Goal: Task Accomplishment & Management: Manage account settings

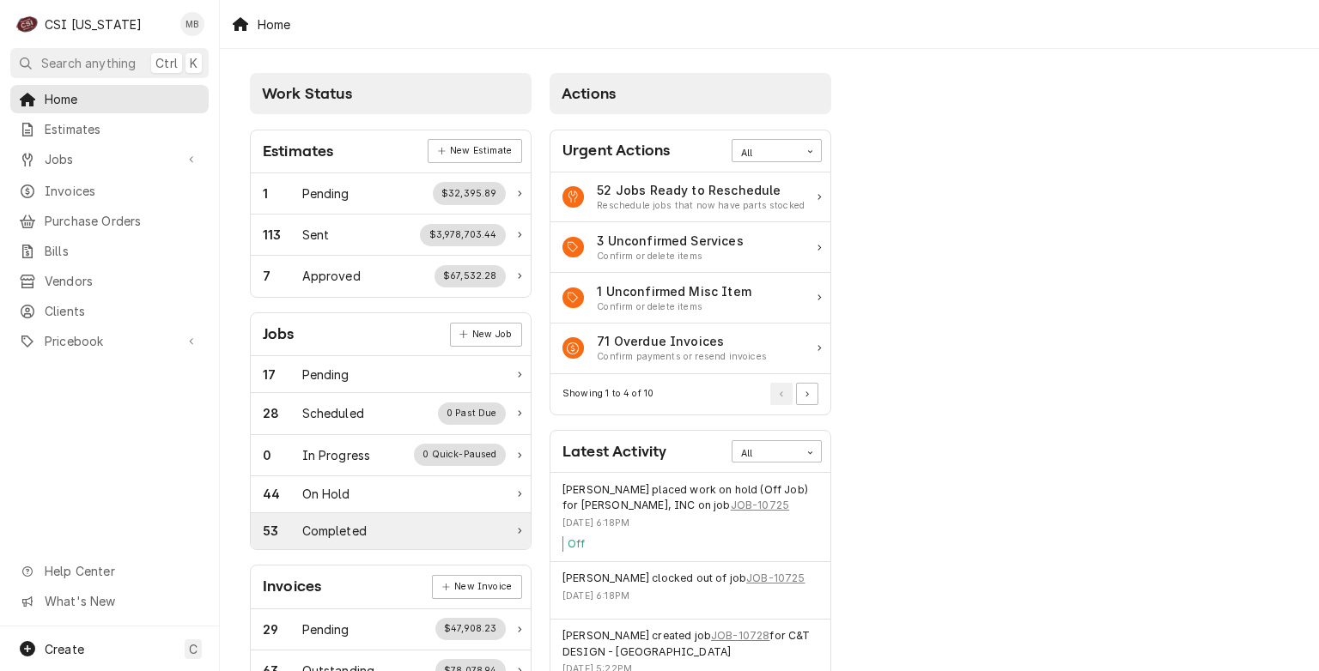
click at [316, 522] on div "Completed" at bounding box center [334, 531] width 64 height 18
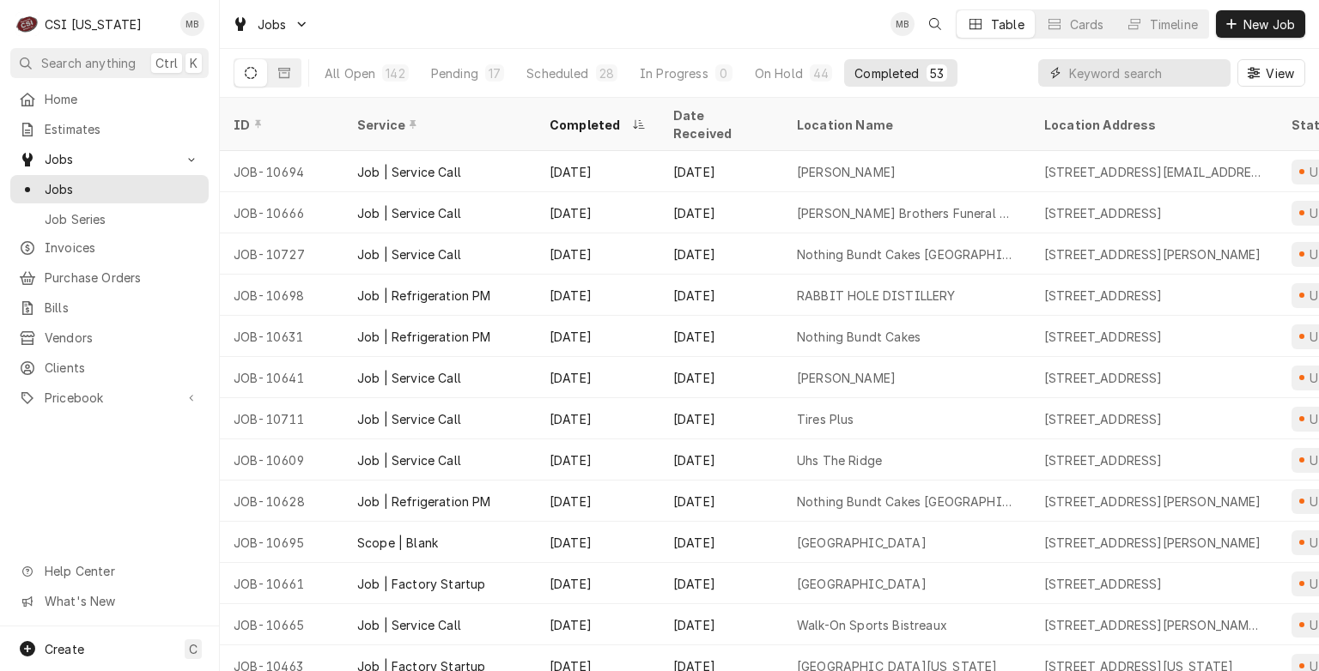
click at [1109, 64] on input "Dynamic Content Wrapper" at bounding box center [1145, 72] width 153 height 27
click at [73, 275] on span "Purchase Orders" at bounding box center [122, 278] width 155 height 18
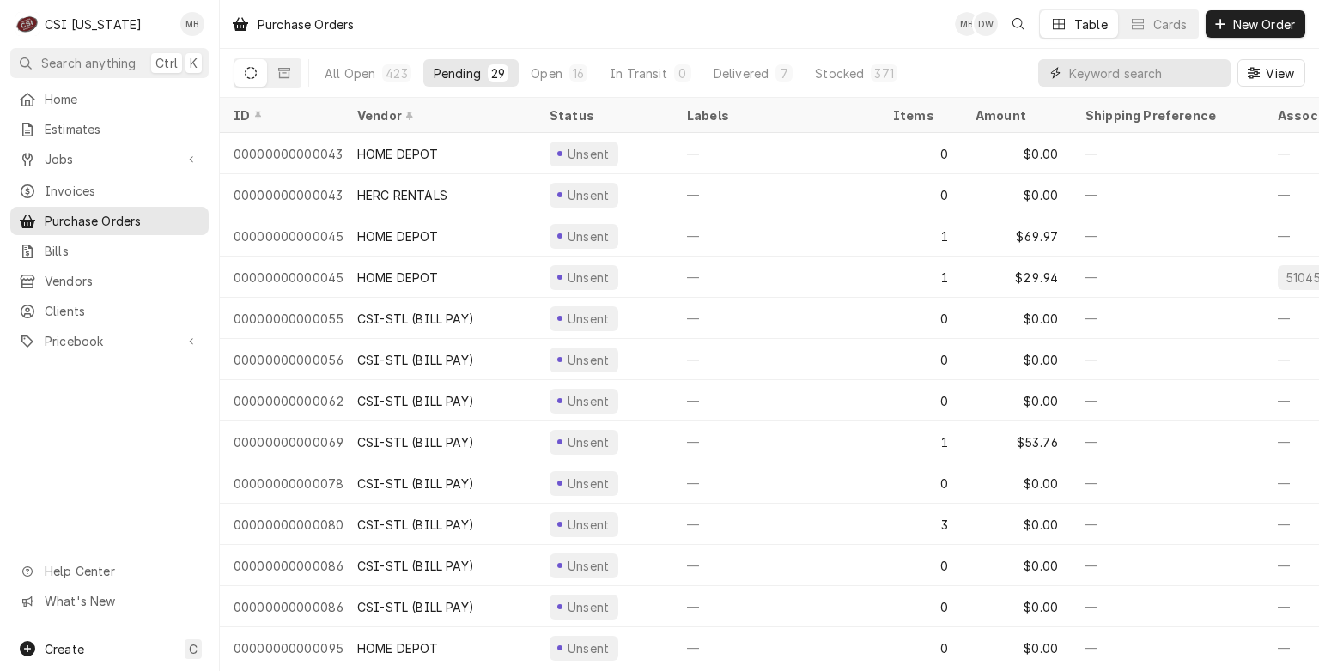
click at [1071, 70] on input "Dynamic Content Wrapper" at bounding box center [1145, 72] width 153 height 27
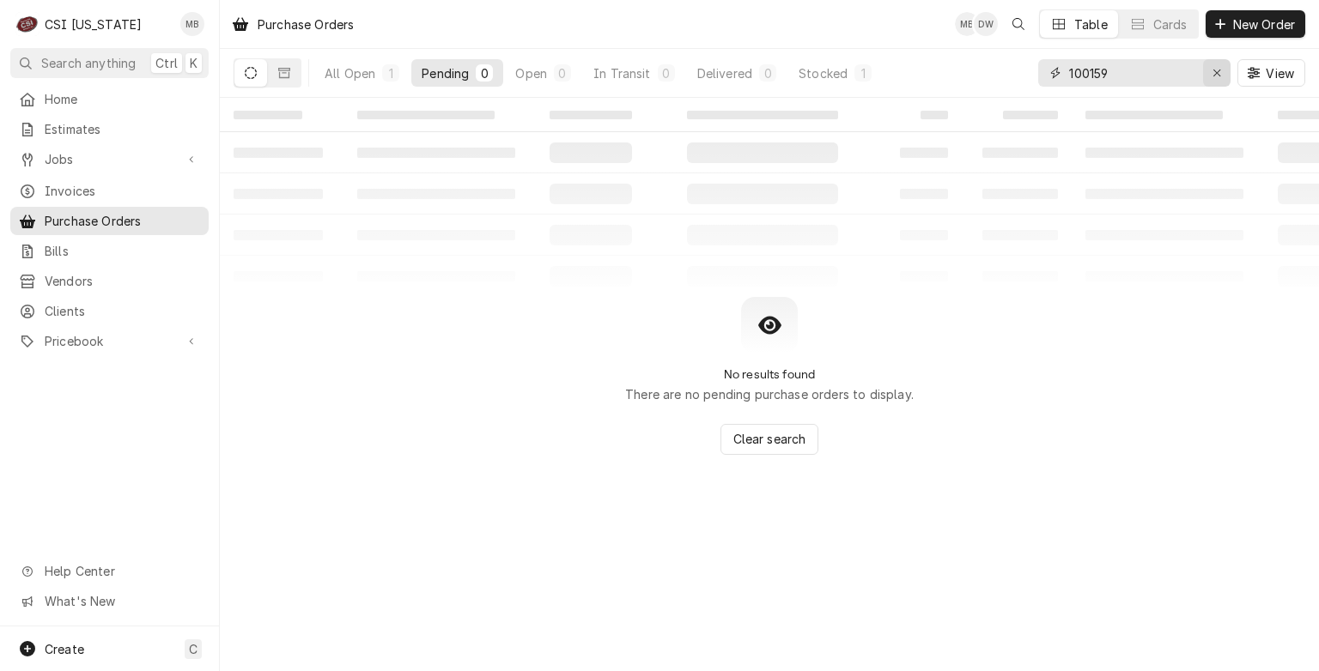
type input "100159"
click at [1212, 64] on button "Erase input" at bounding box center [1216, 72] width 27 height 27
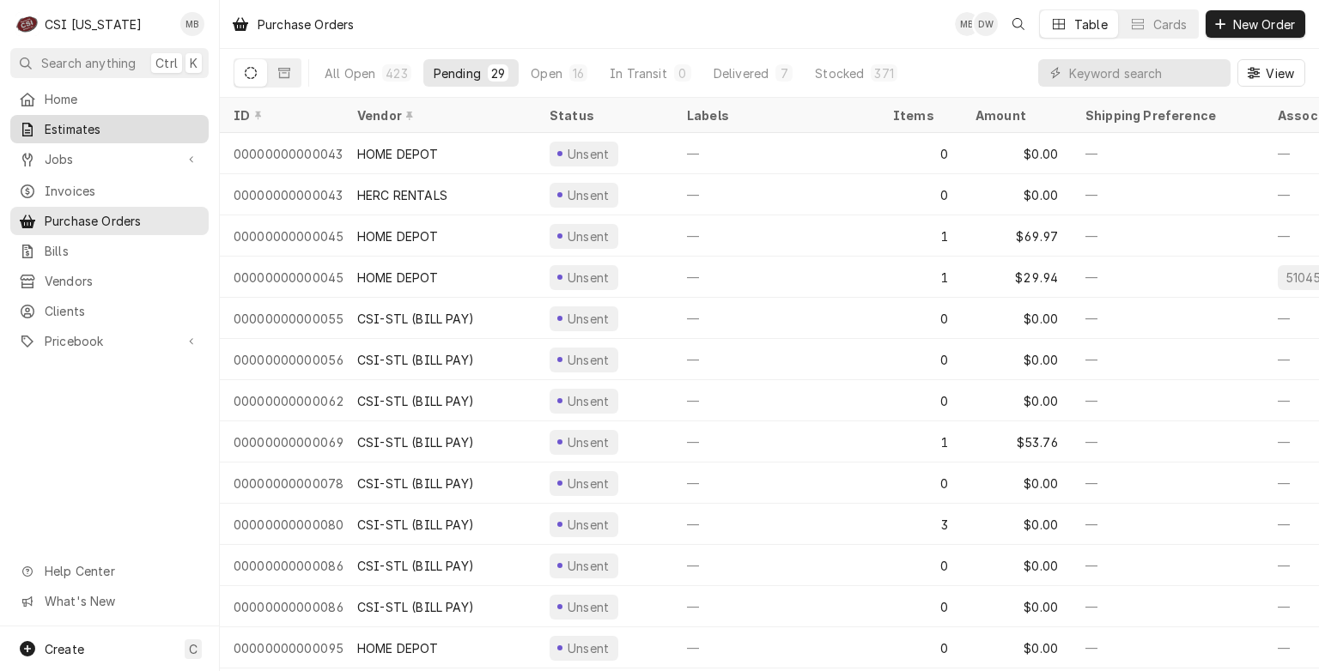
click at [156, 130] on span "Estimates" at bounding box center [122, 129] width 155 height 18
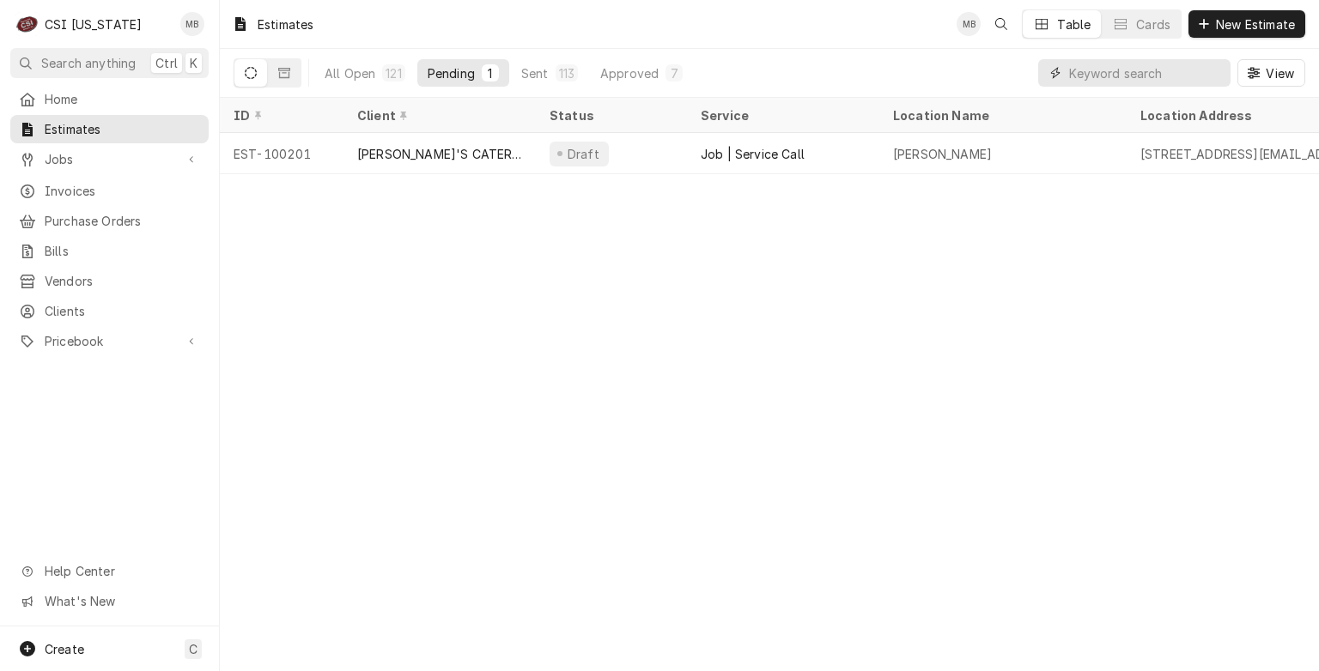
click at [1093, 70] on input "Dynamic Content Wrapper" at bounding box center [1145, 72] width 153 height 27
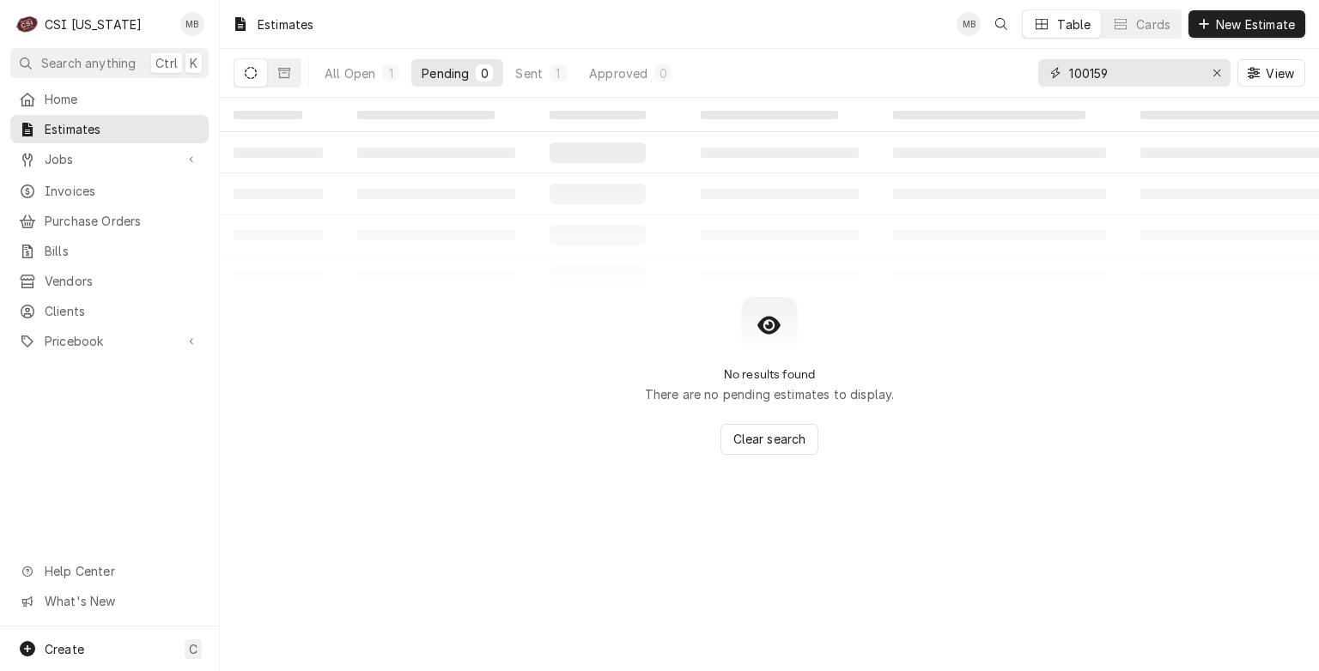
type input "100159"
click at [418, 64] on button "Pending 0" at bounding box center [457, 72] width 92 height 27
click at [374, 84] on button "All Open 1" at bounding box center [361, 72] width 95 height 27
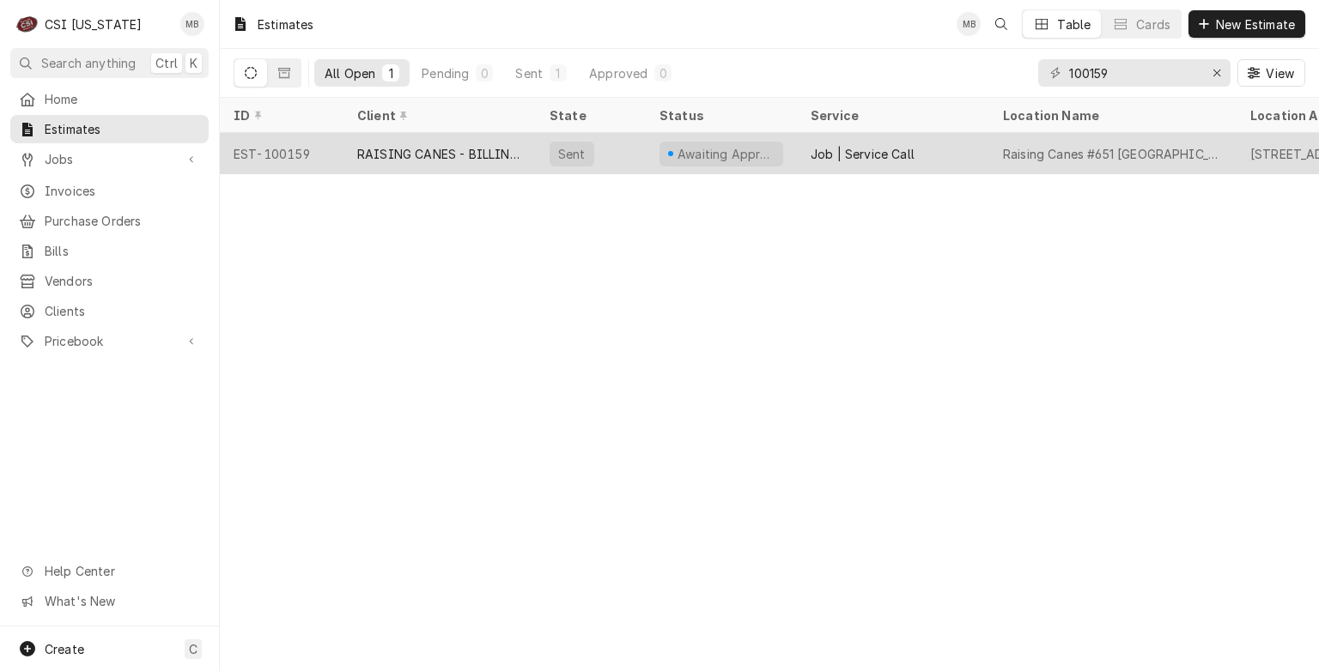
click at [381, 145] on div "RAISING CANES - BILLING ACCOUNT" at bounding box center [439, 154] width 165 height 18
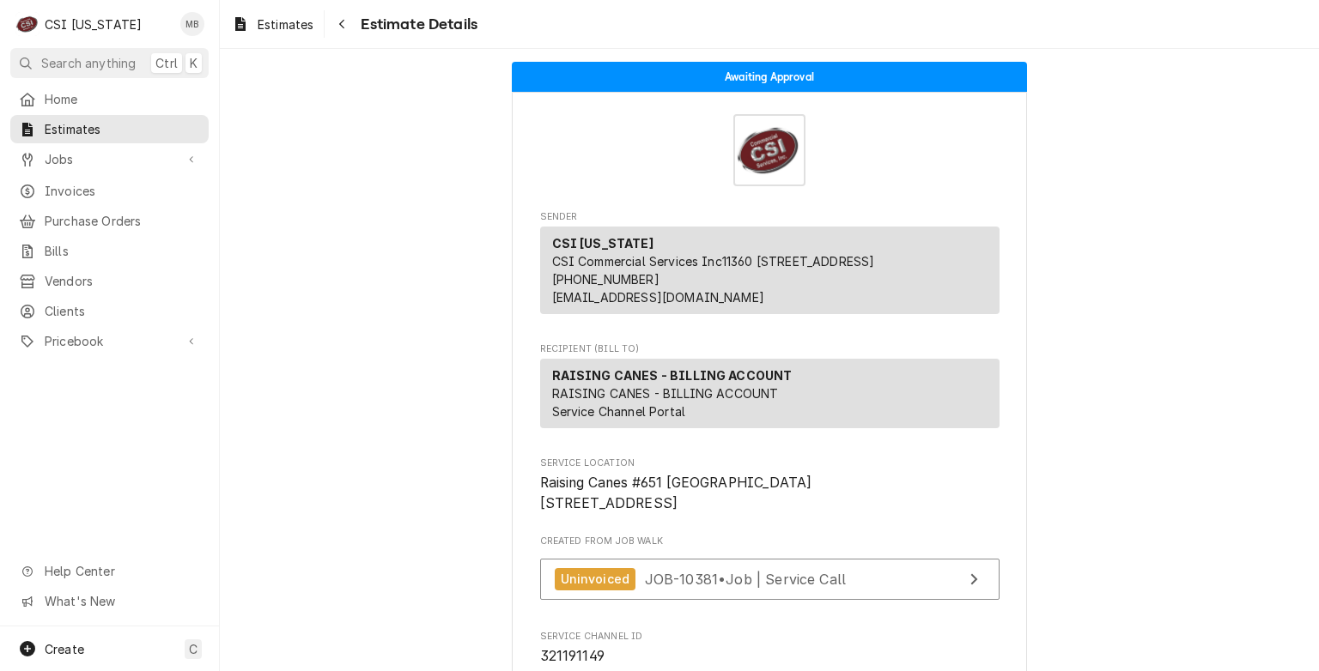
scroll to position [86, 0]
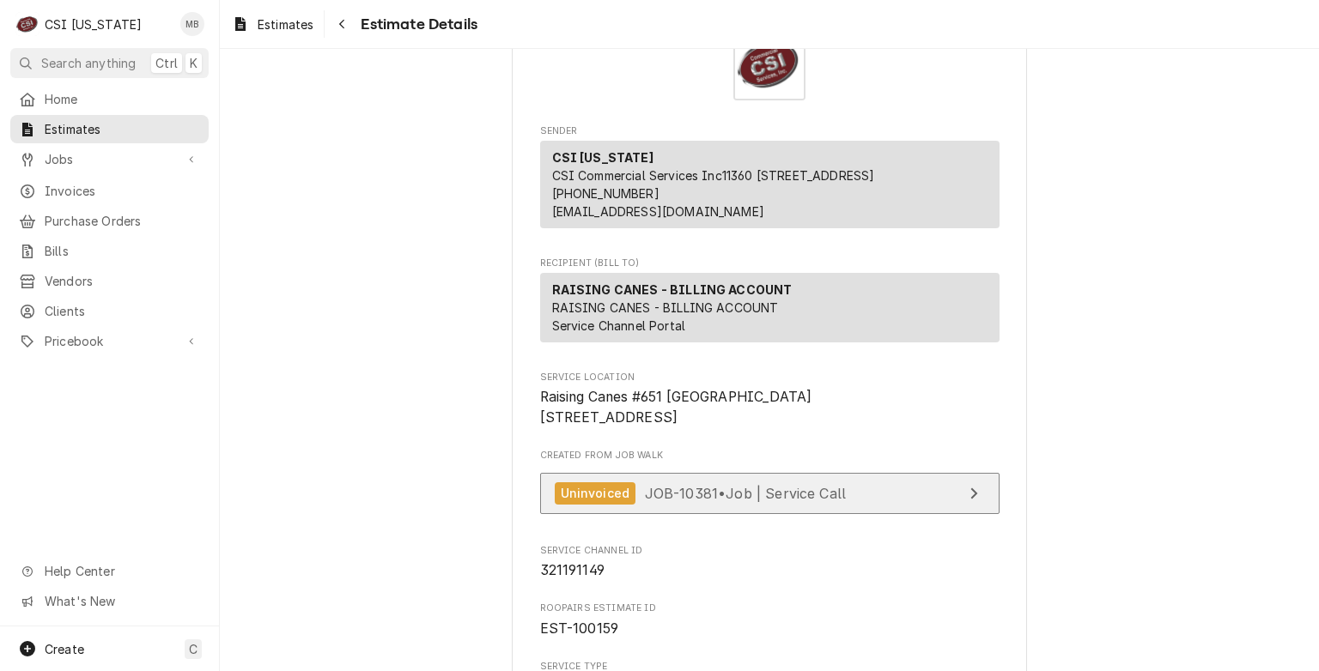
click at [665, 515] on link "Uninvoiced JOB-10381 • Job | Service Call" at bounding box center [769, 494] width 459 height 42
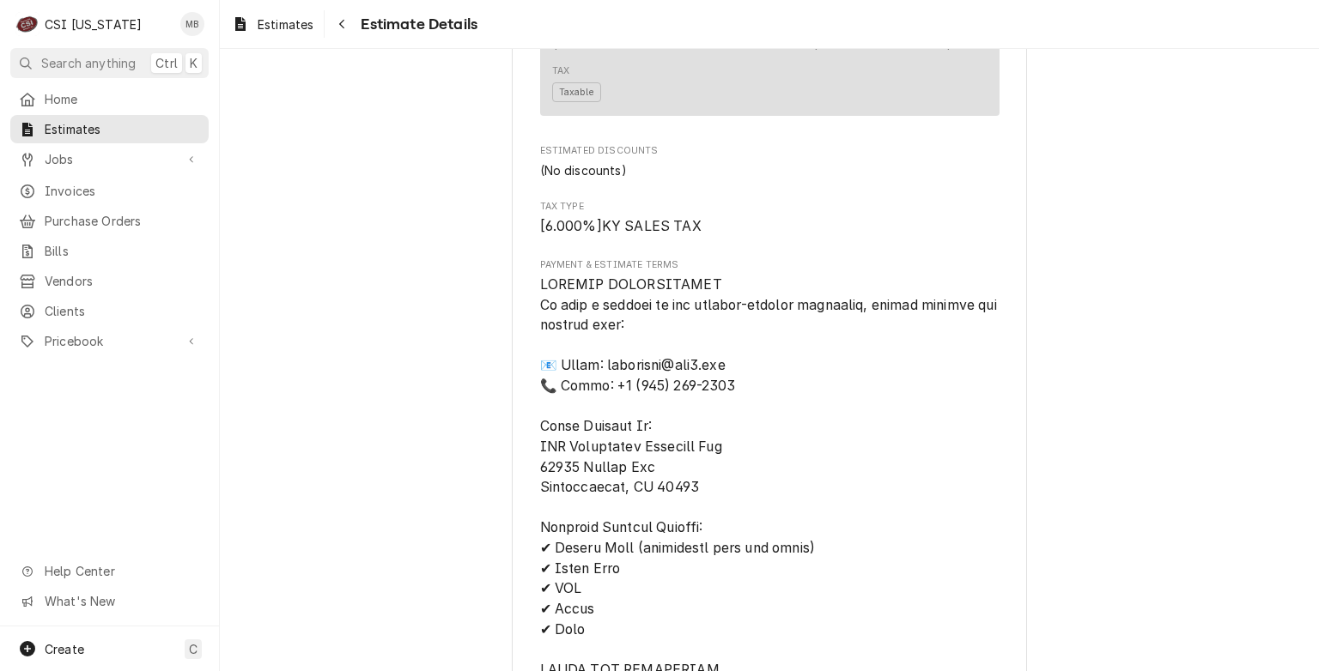
scroll to position [6372, 0]
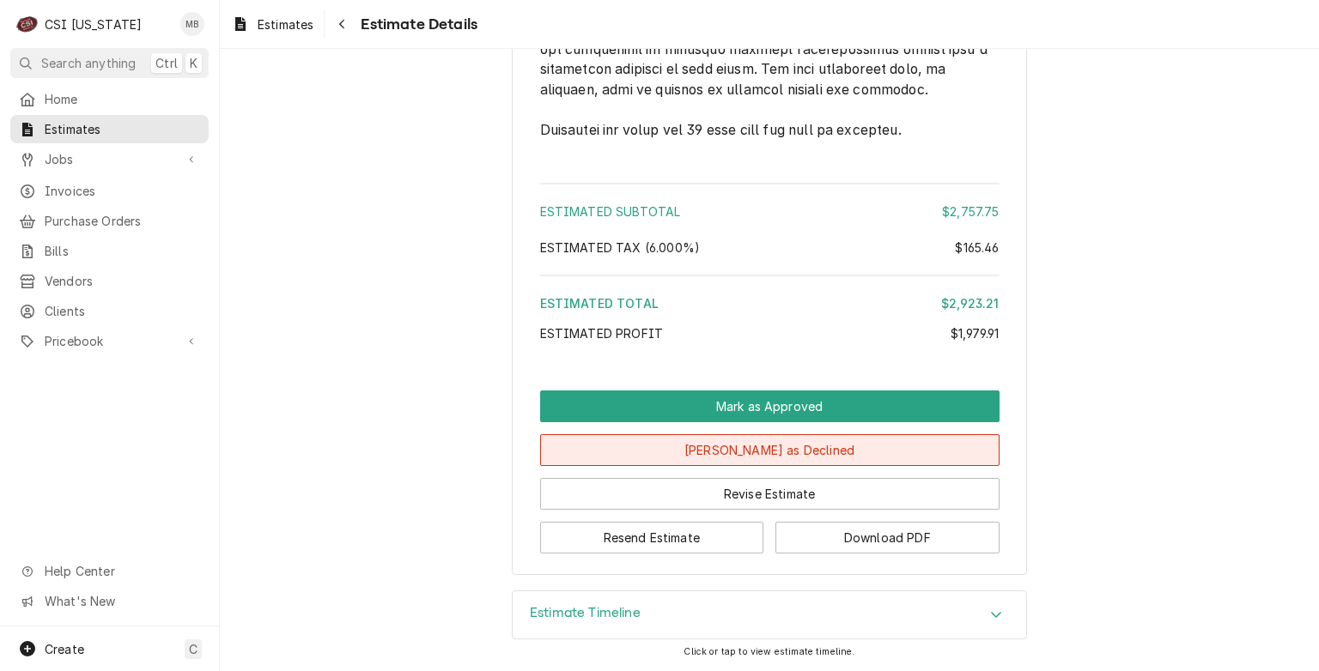
click at [701, 457] on button "Mark as Declined" at bounding box center [769, 450] width 459 height 32
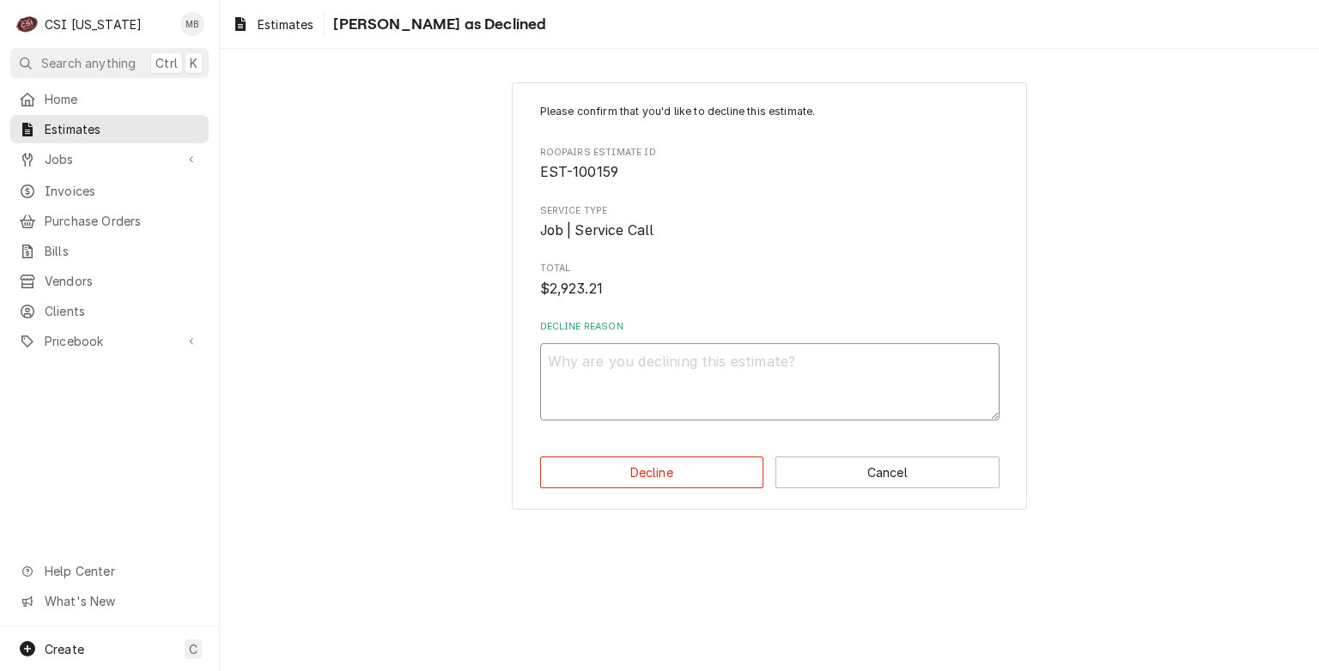
click at [704, 387] on textarea "Decline Reason" at bounding box center [769, 381] width 459 height 77
type textarea "x"
type textarea "e"
type textarea "x"
type textarea "em"
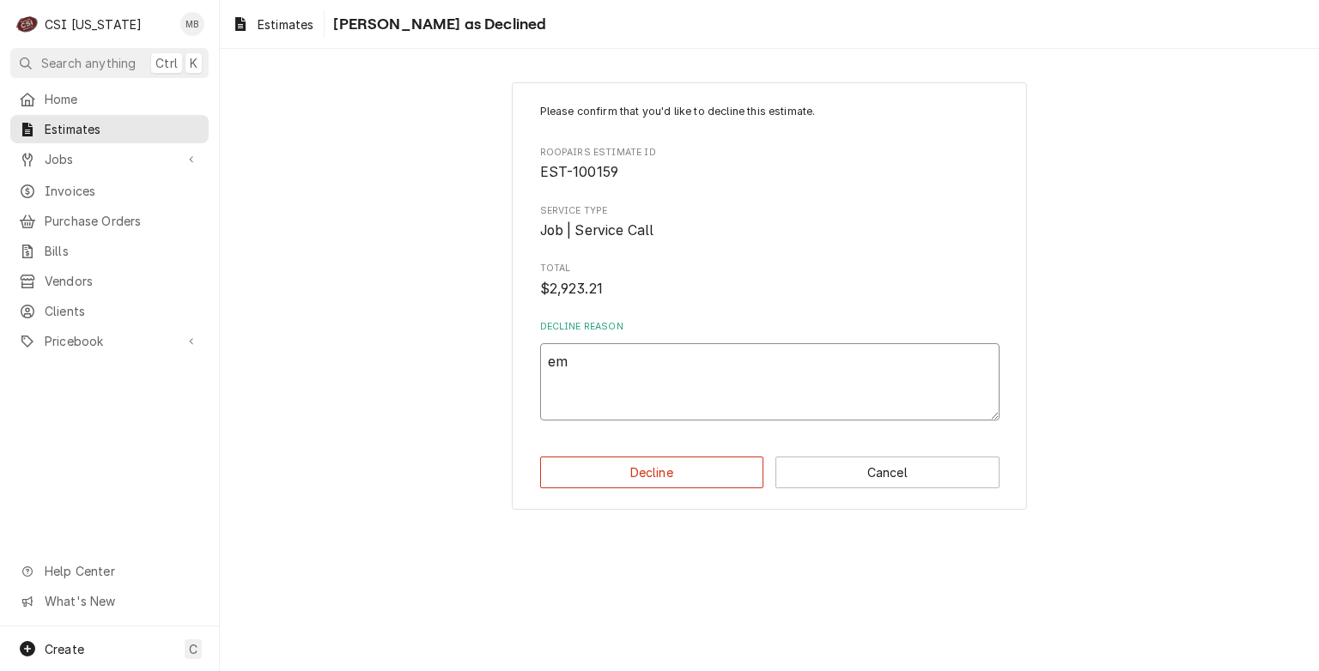
type textarea "x"
type textarea "emi"
type textarea "x"
type textarea "emil"
type textarea "x"
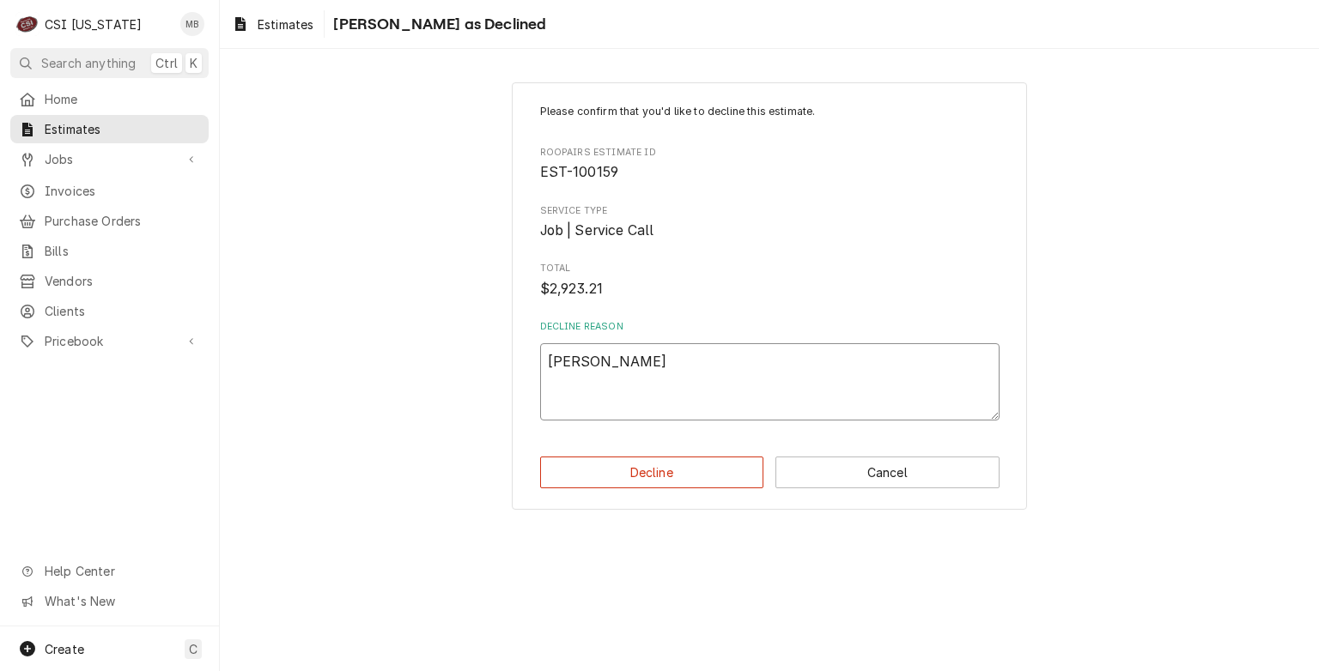
type textarea "emily"
type textarea "x"
type textarea "emily"
type textarea "x"
type textarea "emily g"
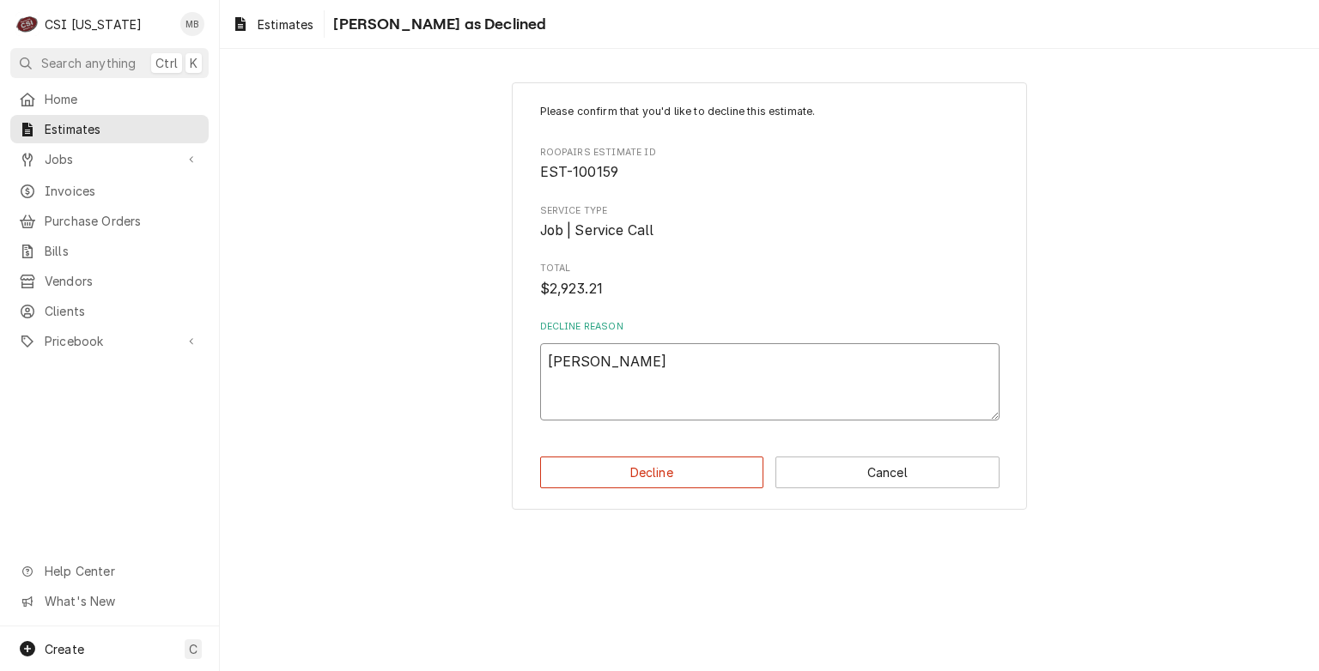
type textarea "x"
type textarea "emily go"
type textarea "x"
type textarea "emily got"
type textarea "x"
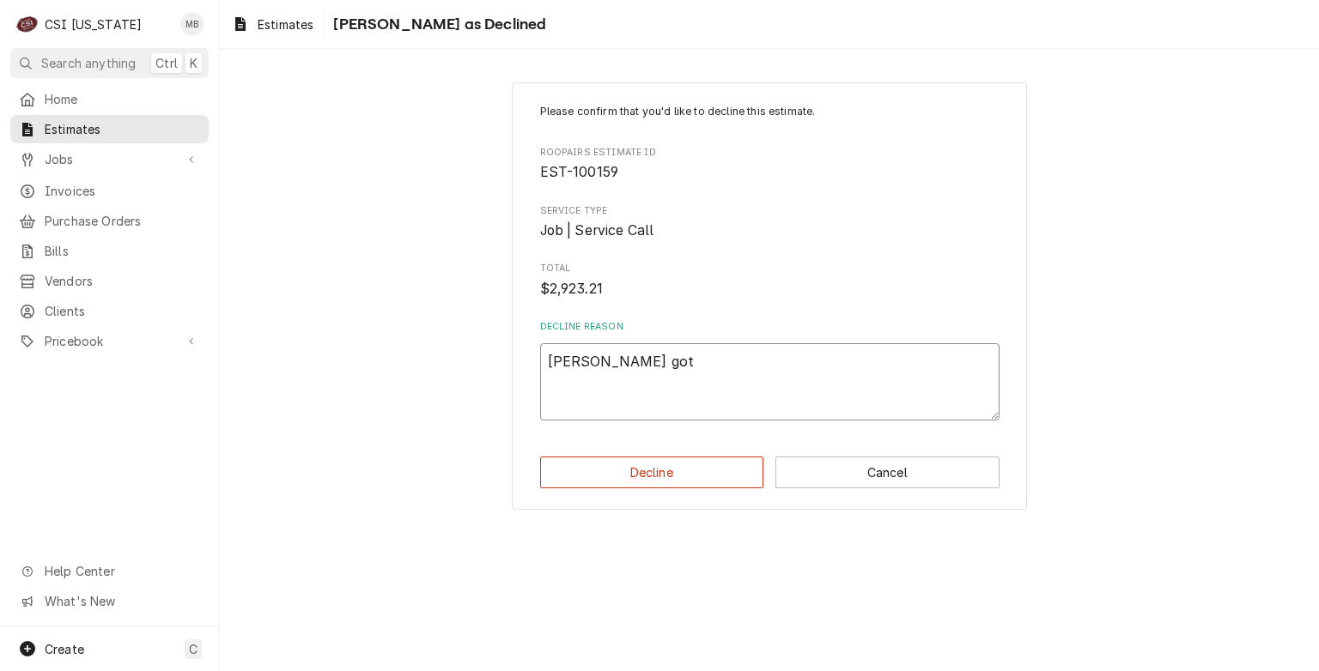
type textarea "emily got"
type textarea "x"
type textarea "emily got n"
type textarea "x"
type textarea "emily got ne"
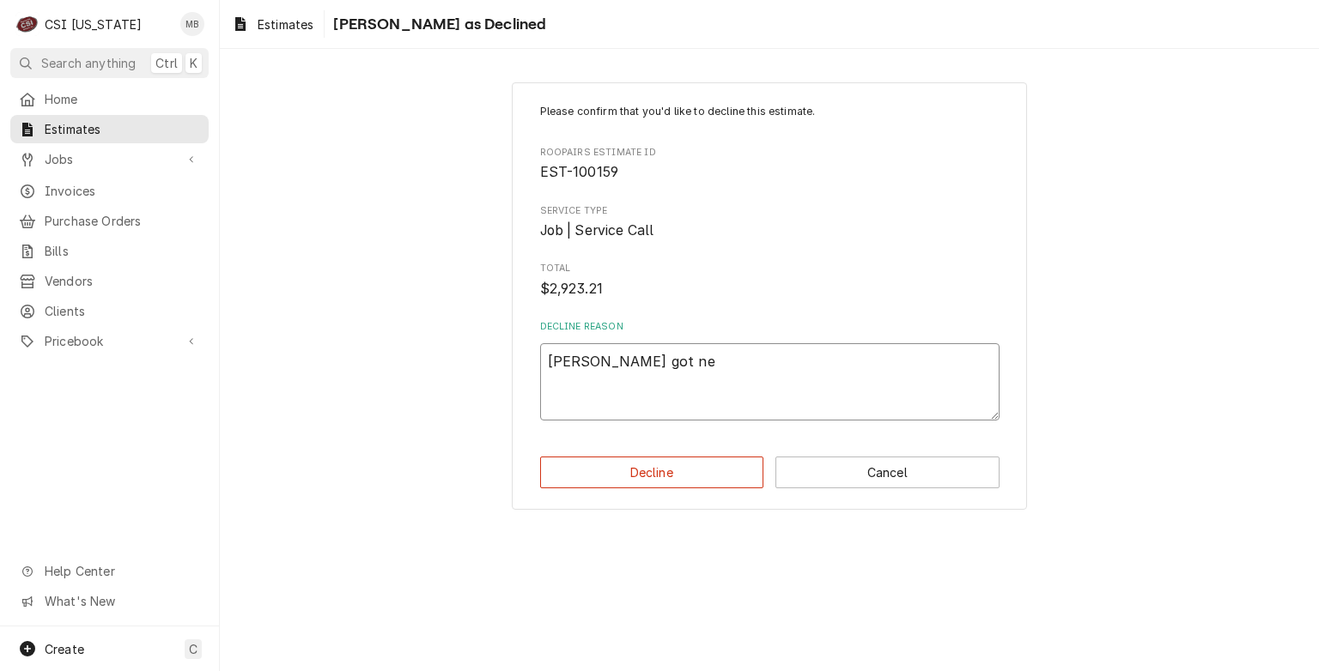
type textarea "x"
type textarea "emily got new"
type textarea "x"
type textarea "emily got new"
type textarea "x"
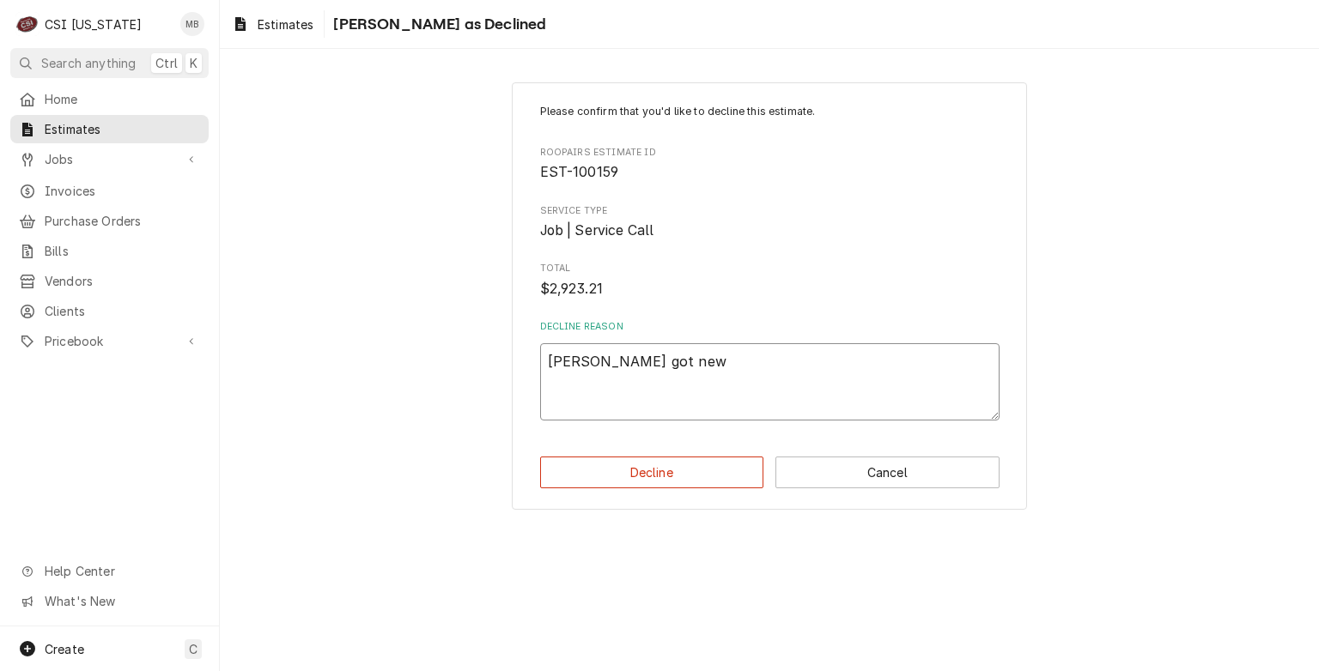
type textarea "emily got new c"
type textarea "x"
type textarea "emily got new co"
type textarea "x"
type textarea "emily got new coo"
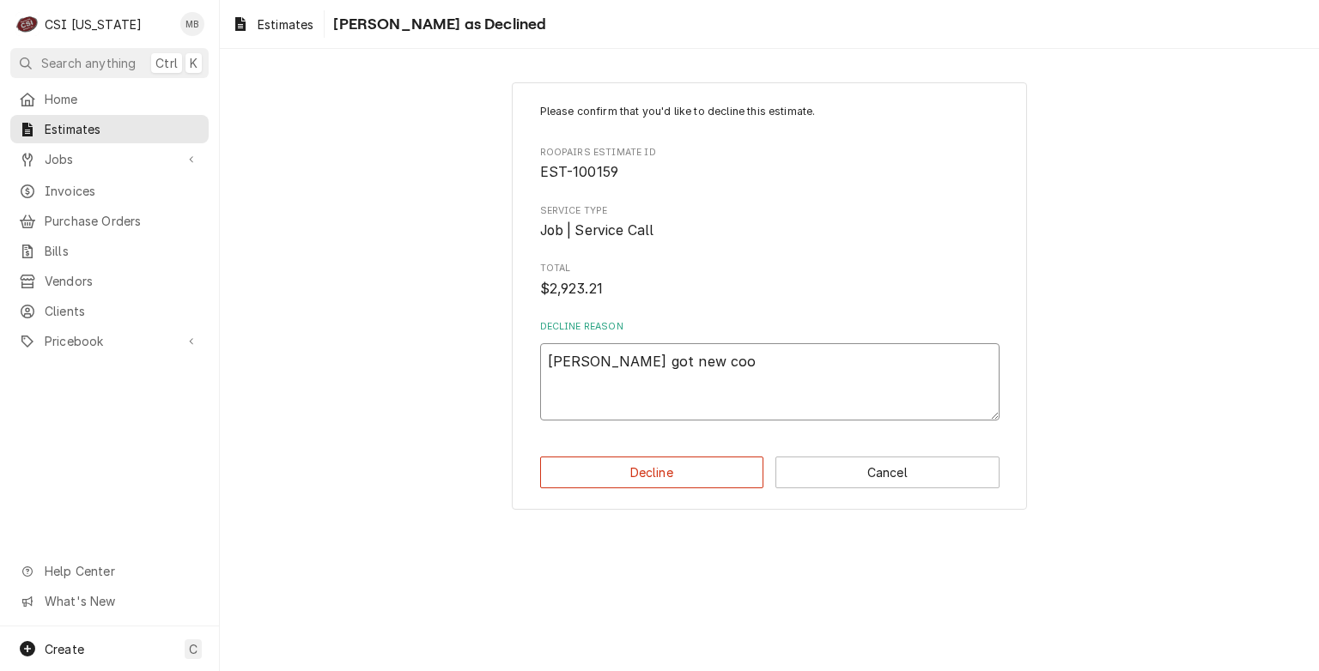
type textarea "x"
type textarea "emily got new cool"
type textarea "x"
type textarea "emily got new coo"
type textarea "x"
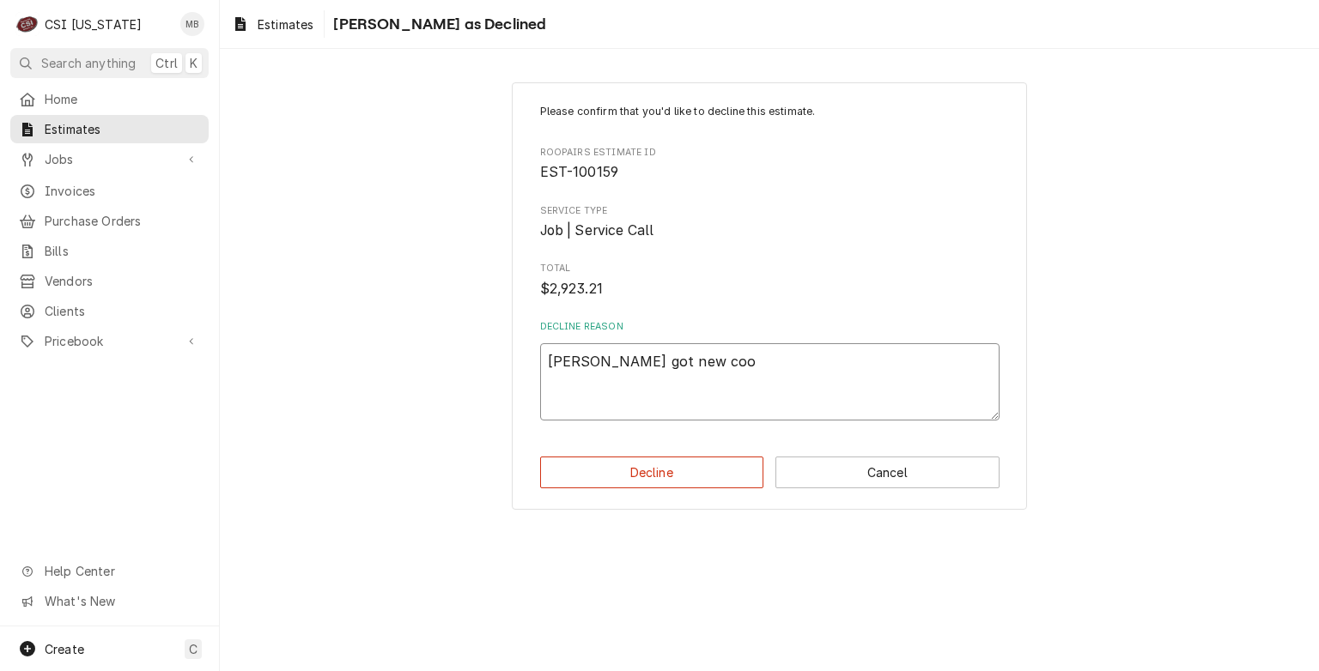
type textarea "emily got new co"
type textarea "x"
type textarea "emily got new c"
type textarea "x"
type textarea "emily got new"
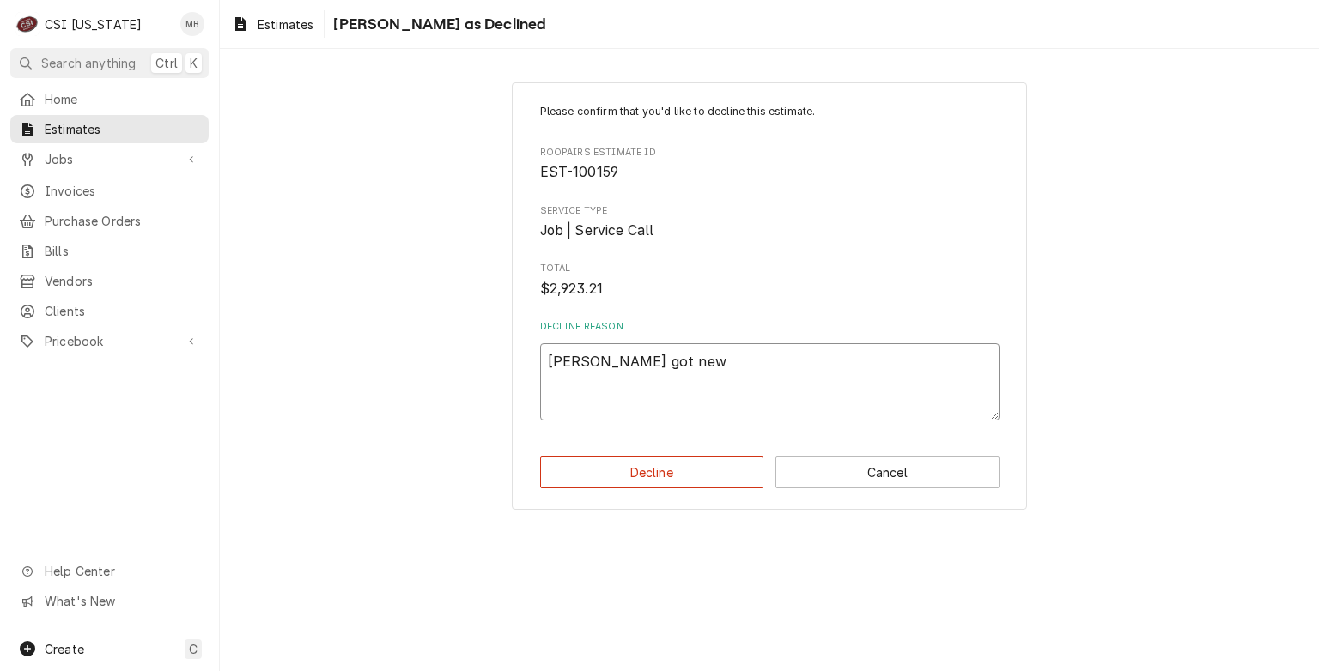
type textarea "x"
type textarea "emily got new e"
type textarea "x"
type textarea "emily got new eq"
type textarea "x"
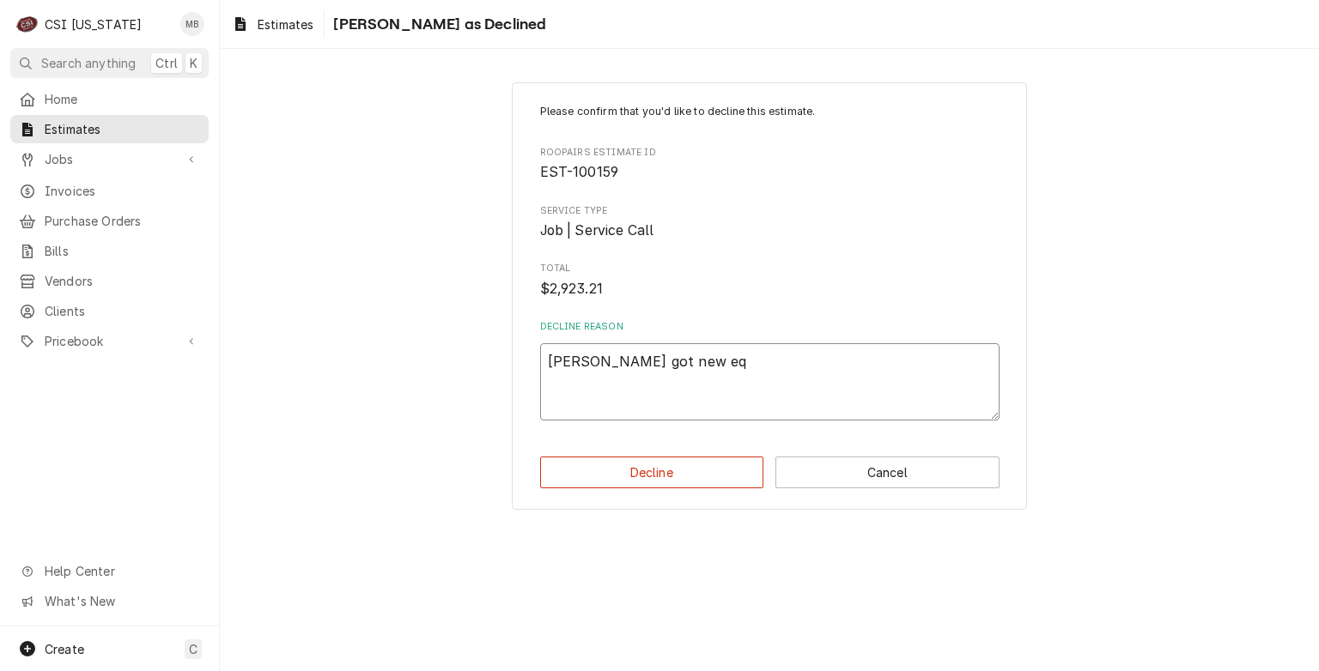
type textarea "emily got new equ"
type textarea "x"
type textarea "emily got new equi"
type textarea "x"
type textarea "emily got new equip"
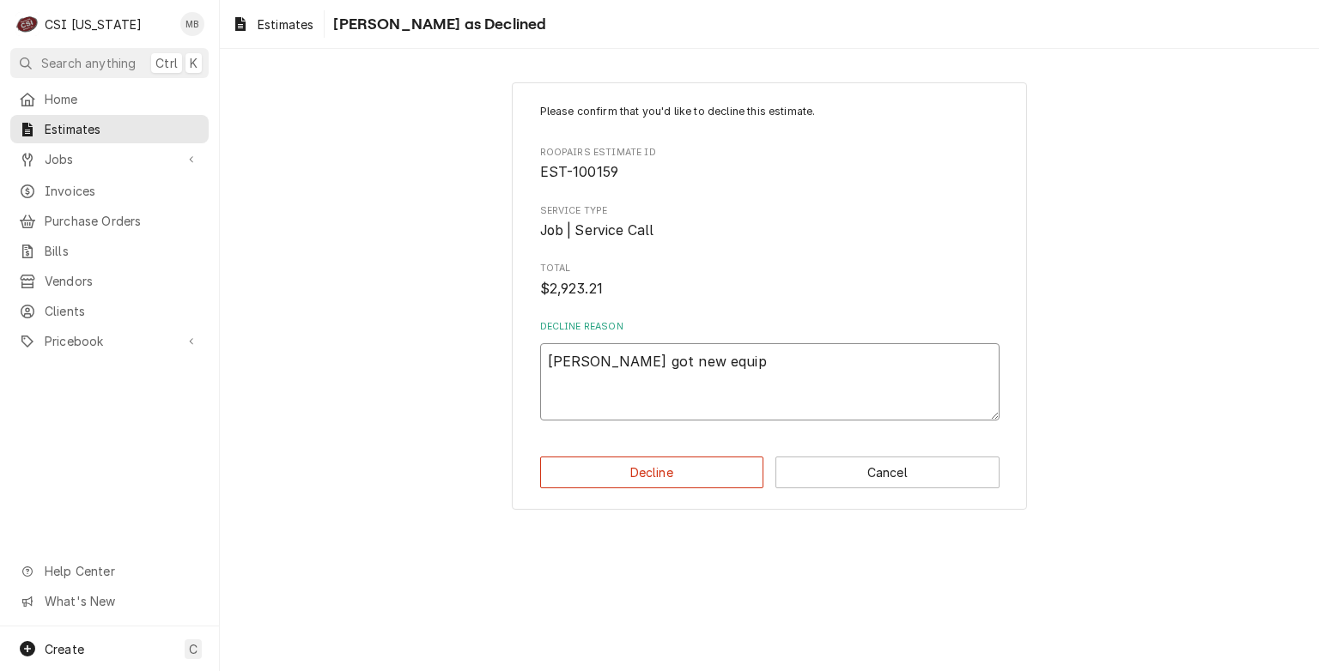
type textarea "x"
type textarea "emily got new equipm"
type textarea "x"
type textarea "emily got new equipme"
type textarea "x"
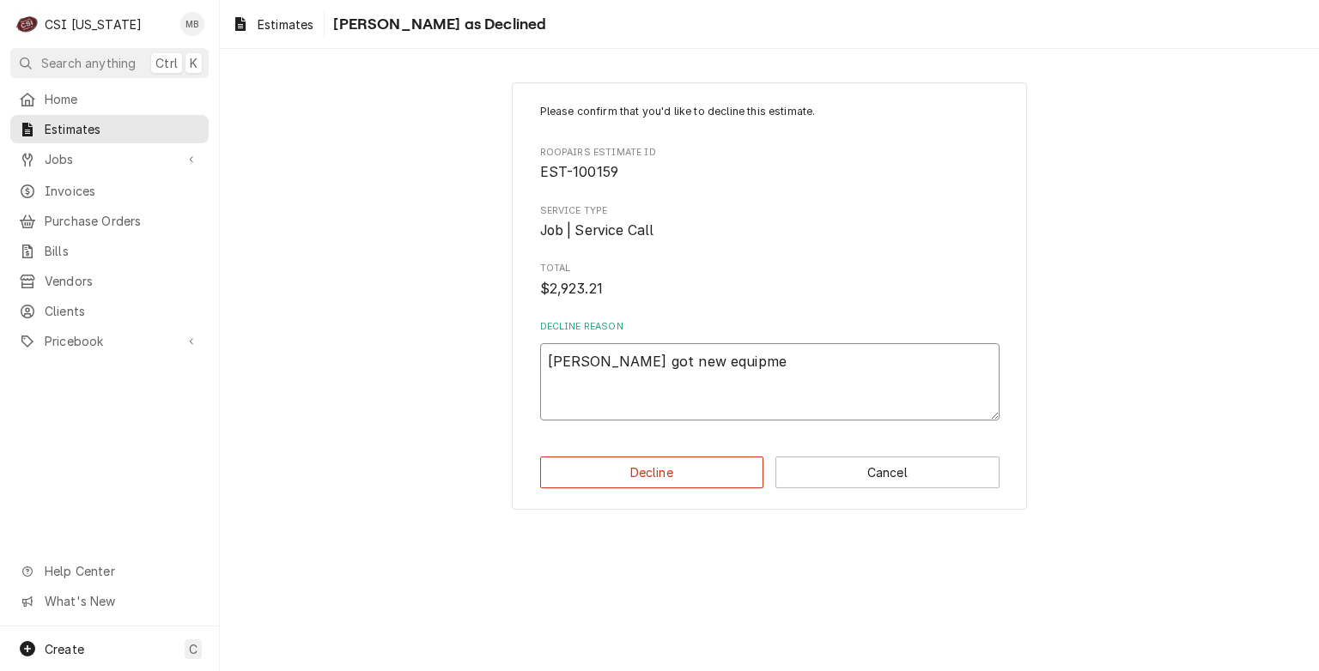
type textarea "emily got new equipmen"
type textarea "x"
type textarea "emily got new equipment"
click at [681, 463] on button "Decline" at bounding box center [652, 473] width 224 height 32
type textarea "x"
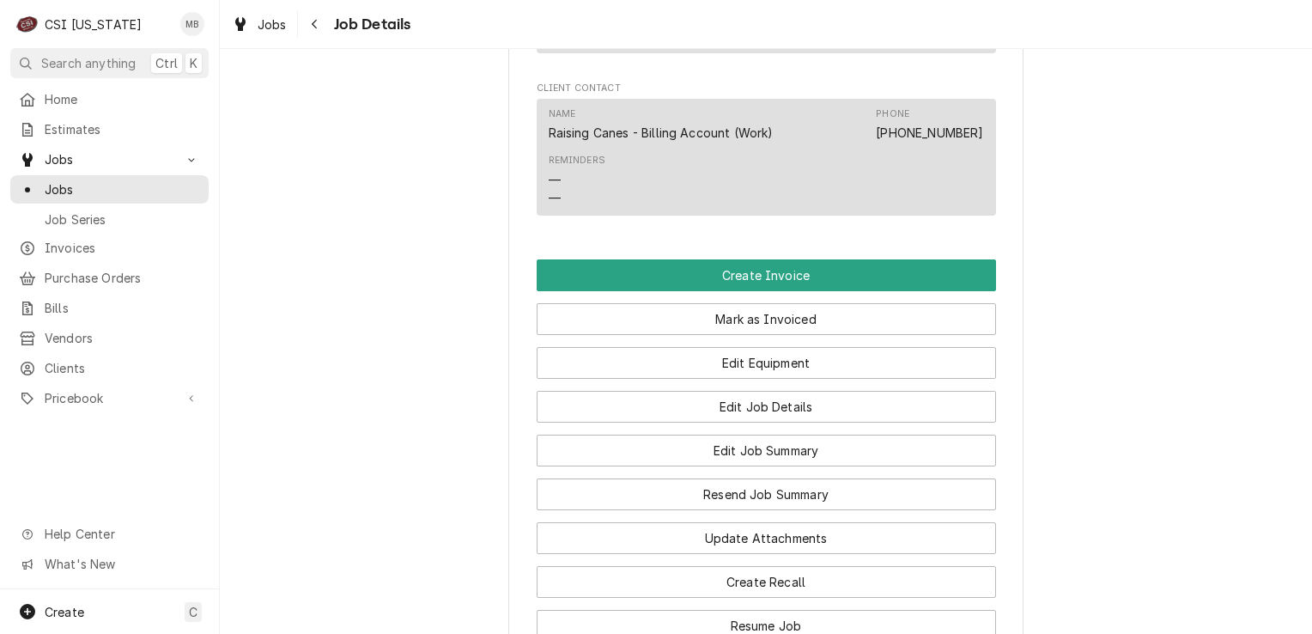
scroll to position [2297, 0]
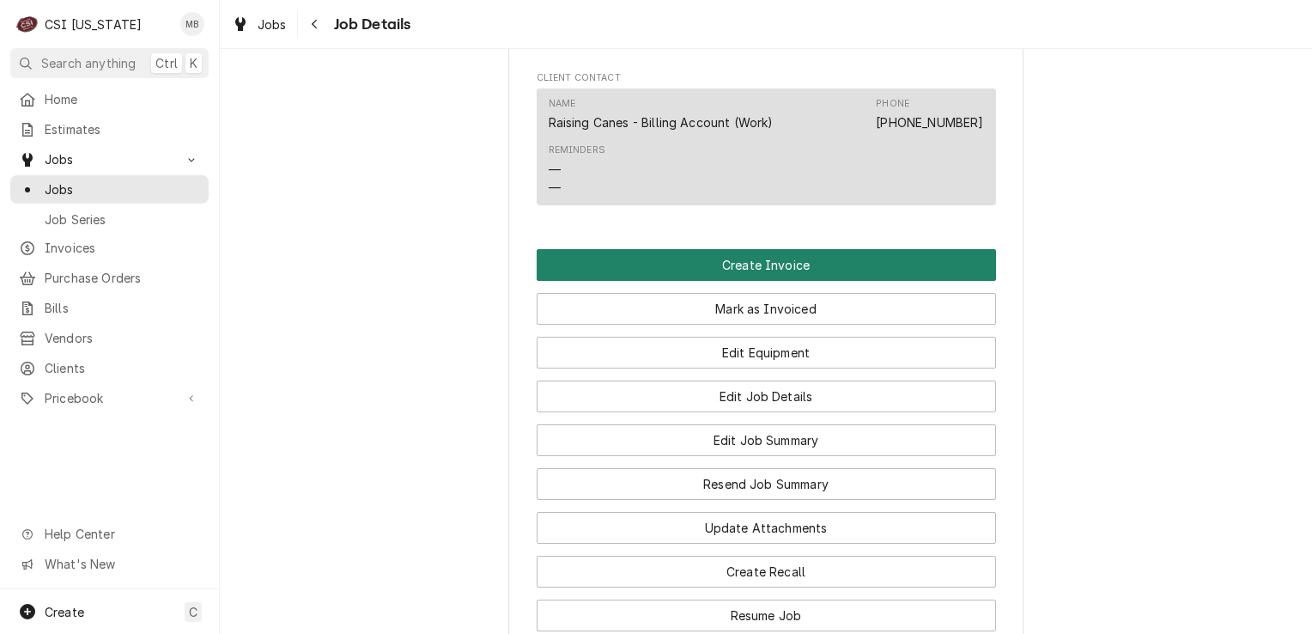
click at [688, 249] on button "Create Invoice" at bounding box center [766, 265] width 459 height 32
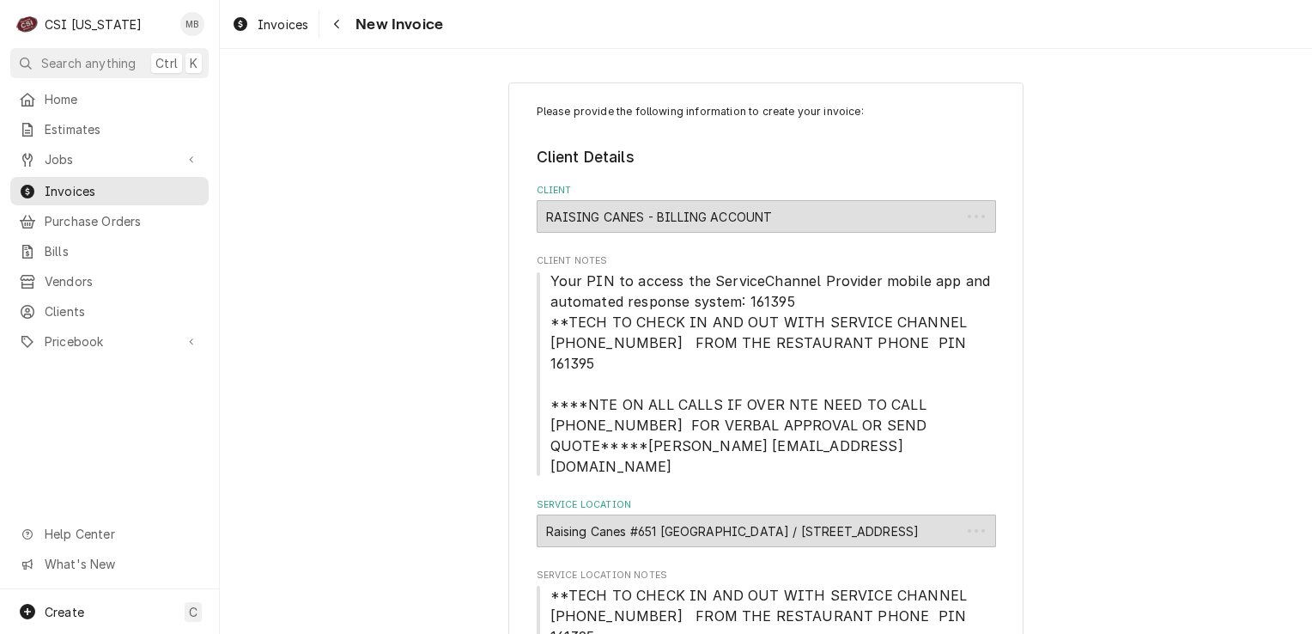
type textarea "x"
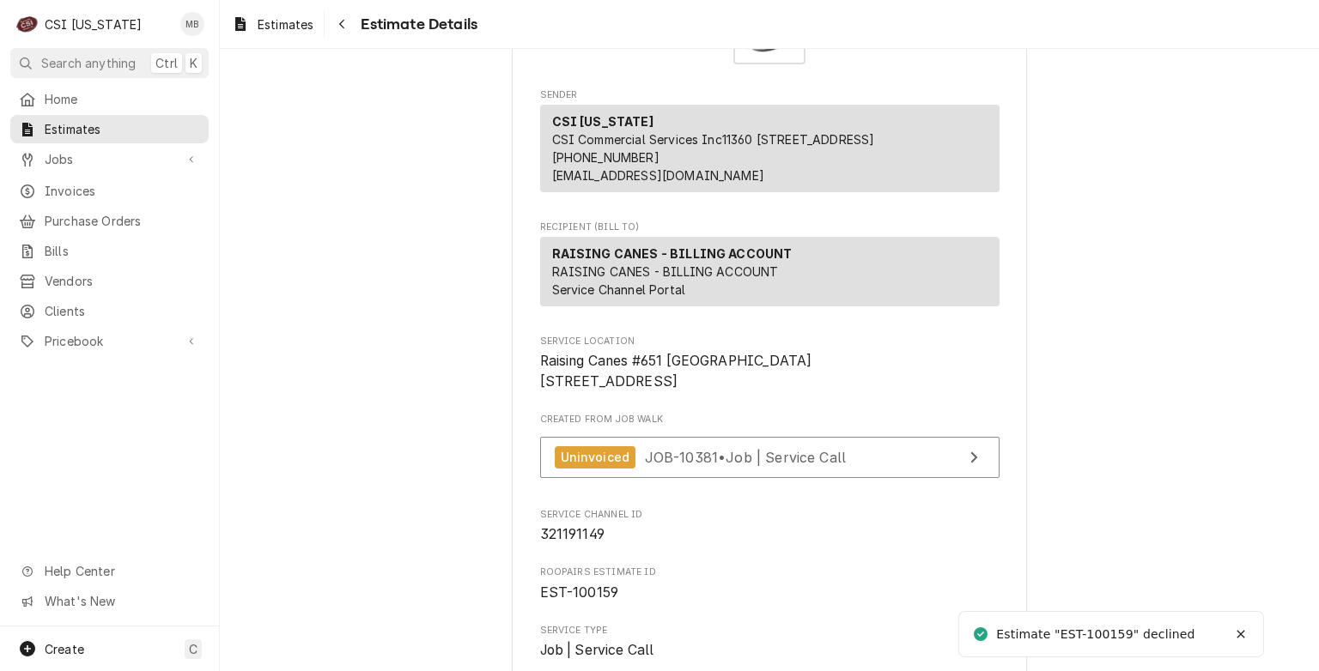
scroll to position [123, 0]
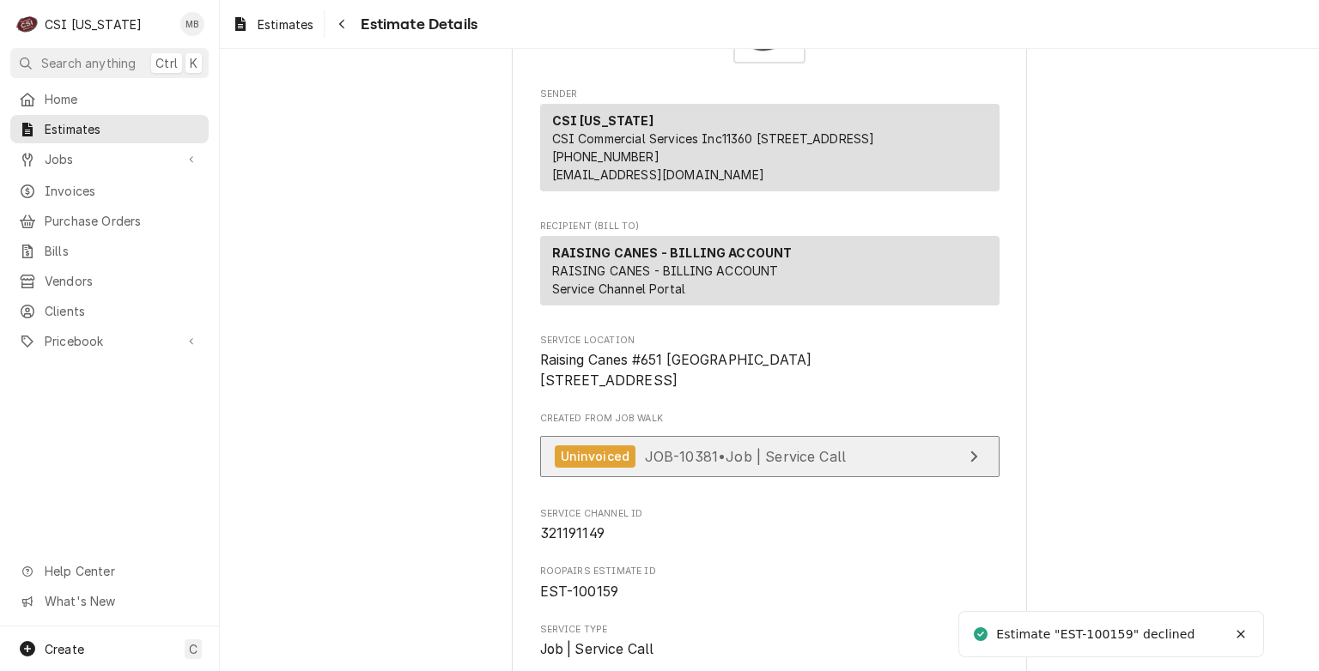
click at [619, 478] on link "Uninvoiced JOB-10381 • Job | Service Call" at bounding box center [769, 457] width 459 height 42
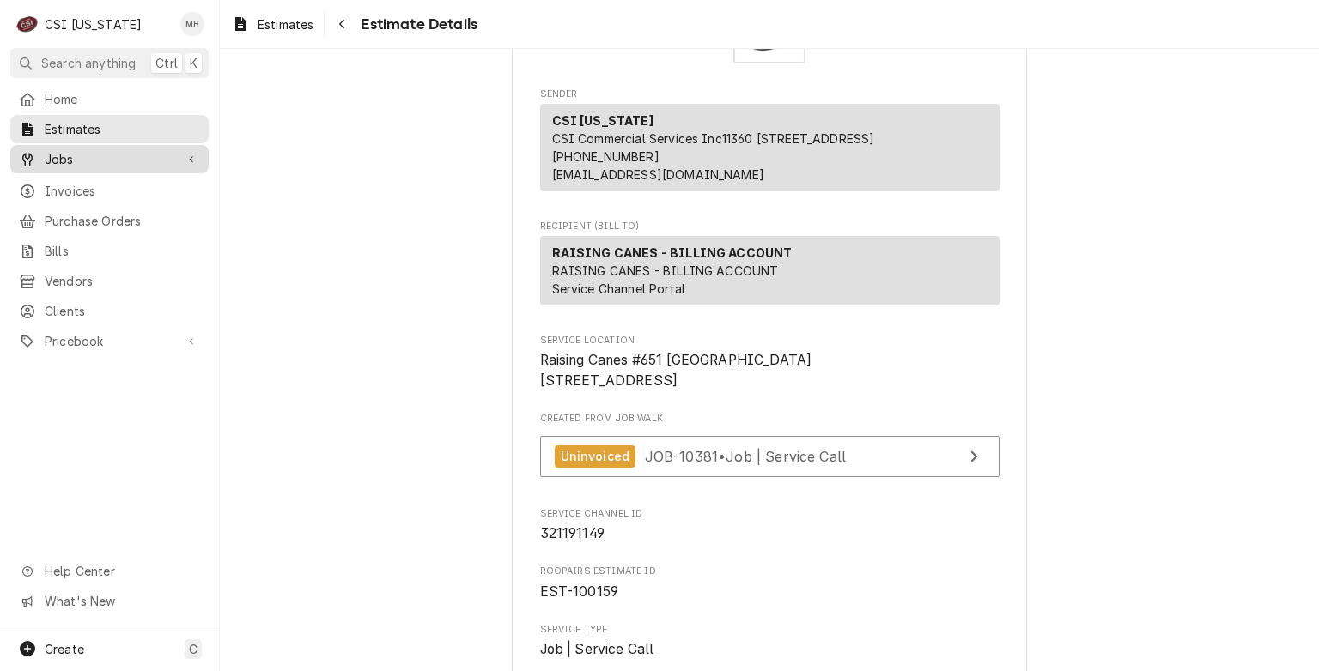
click at [45, 158] on span "Jobs" at bounding box center [110, 159] width 130 height 18
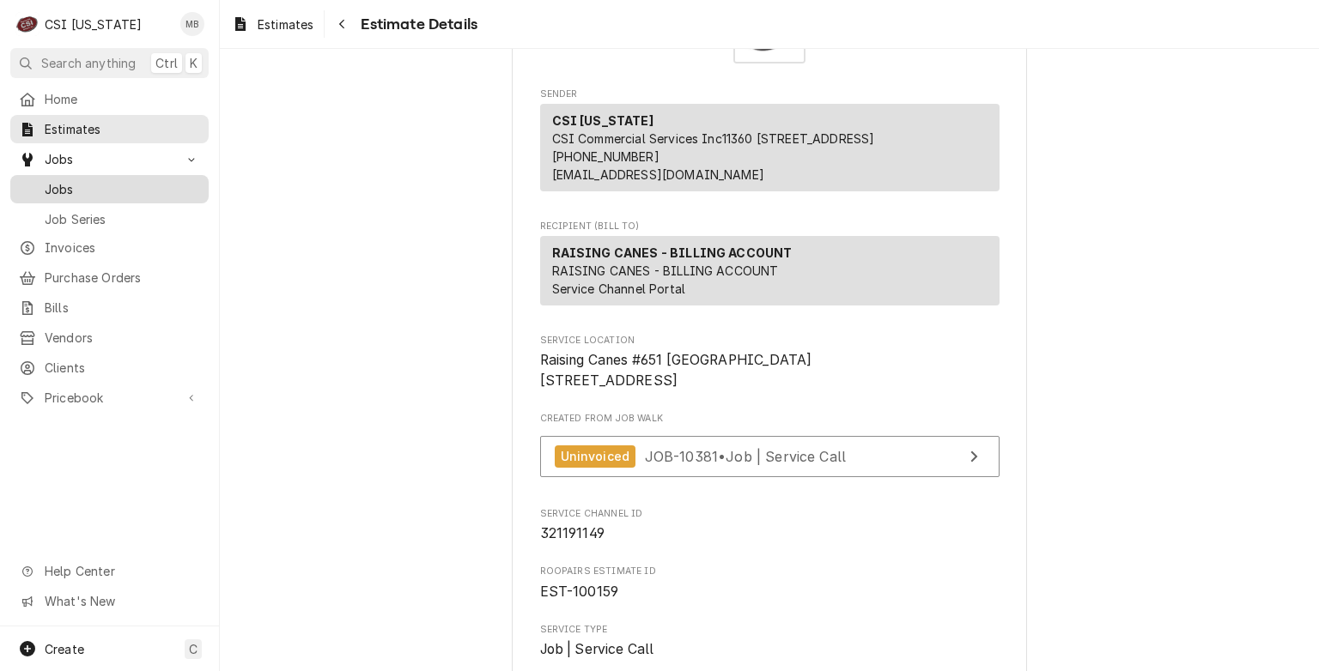
click at [55, 185] on span "Jobs" at bounding box center [122, 189] width 155 height 18
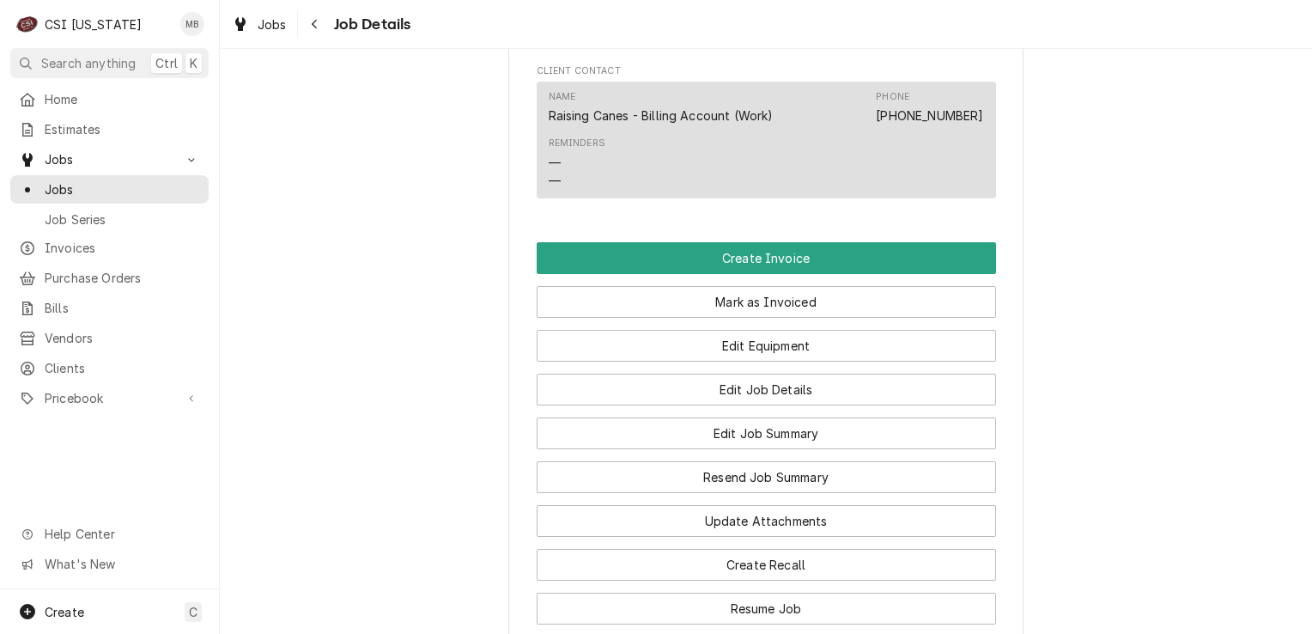
scroll to position [2321, 0]
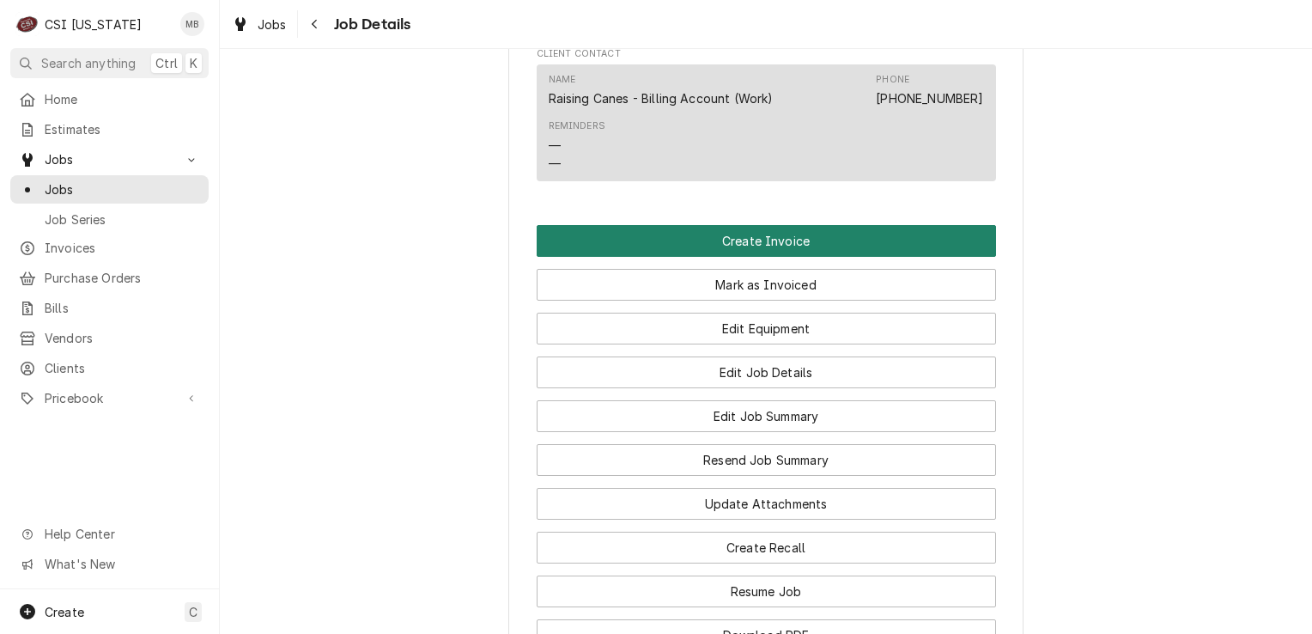
click at [790, 225] on button "Create Invoice" at bounding box center [766, 241] width 459 height 32
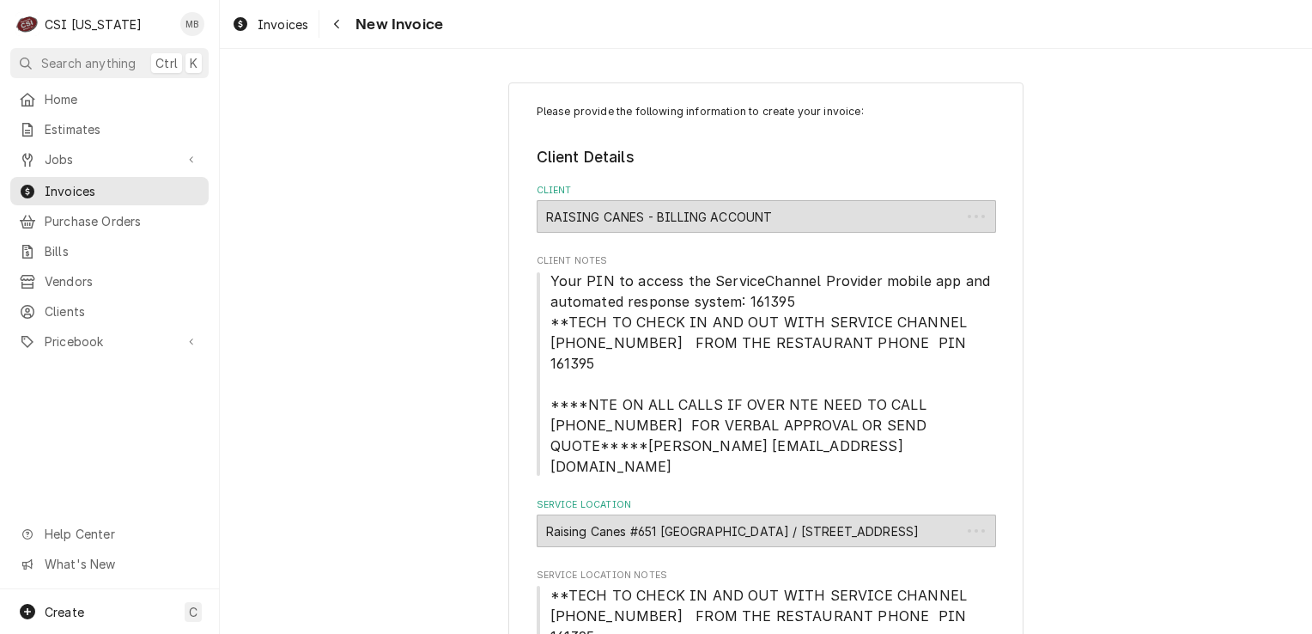
type textarea "x"
click at [67, 160] on span "Jobs" at bounding box center [110, 159] width 130 height 18
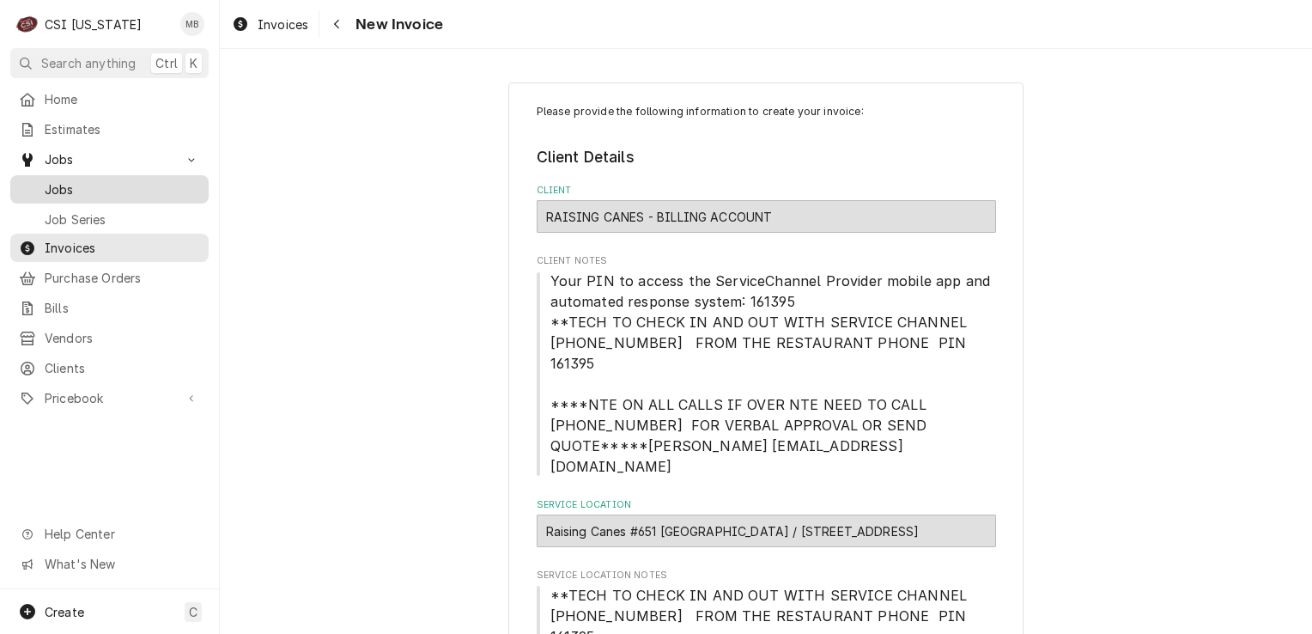
click at [65, 187] on span "Jobs" at bounding box center [122, 189] width 155 height 18
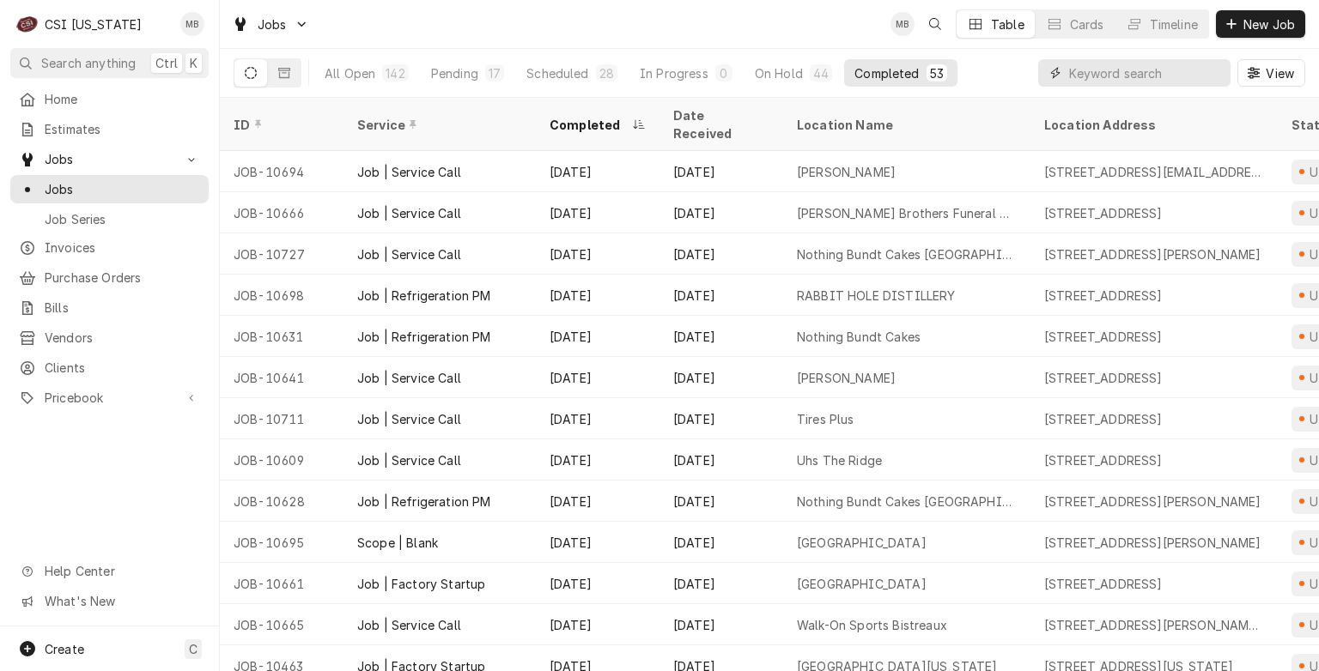
click at [1069, 69] on input "Dynamic Content Wrapper" at bounding box center [1145, 72] width 153 height 27
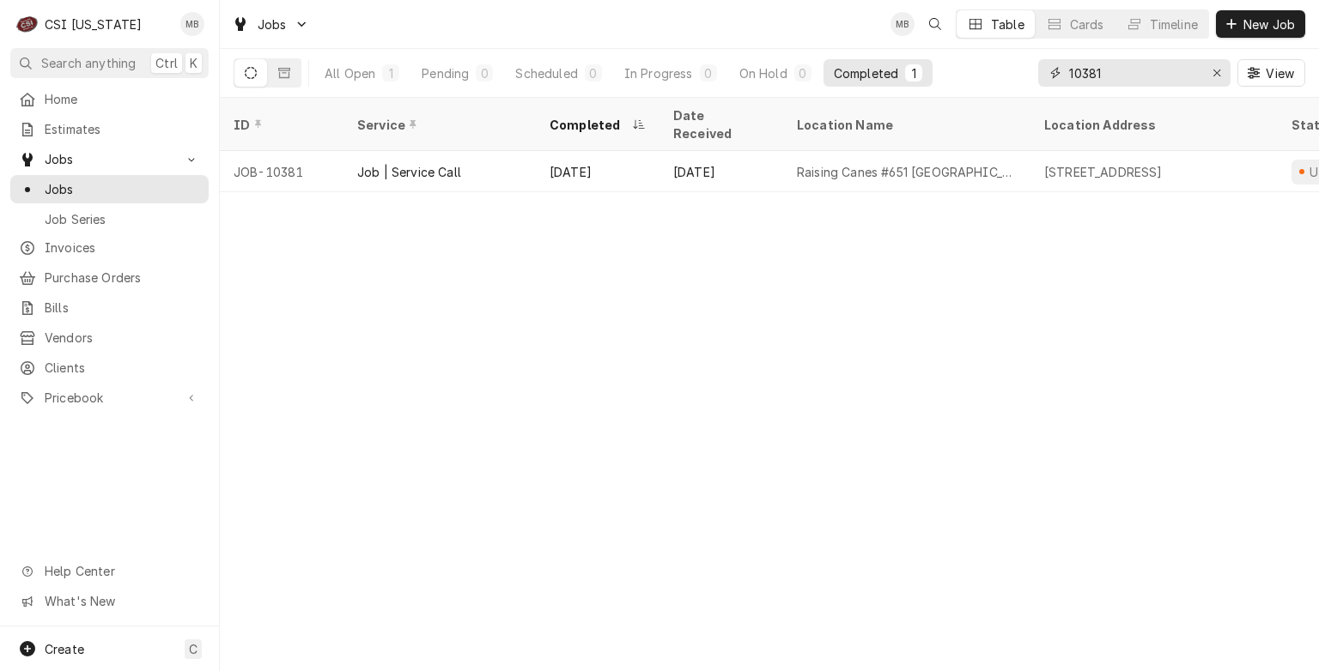
type input "10381"
